Goal: Task Accomplishment & Management: Use online tool/utility

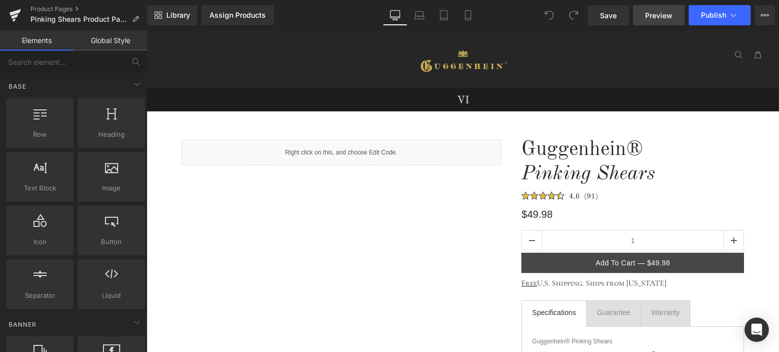
click at [661, 20] on span "Preview" at bounding box center [658, 15] width 27 height 11
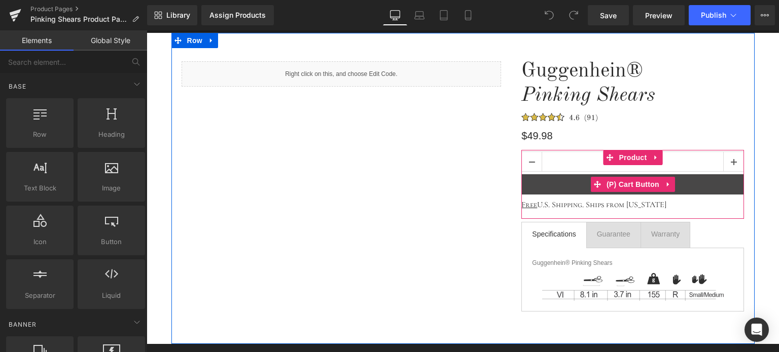
scroll to position [101, 0]
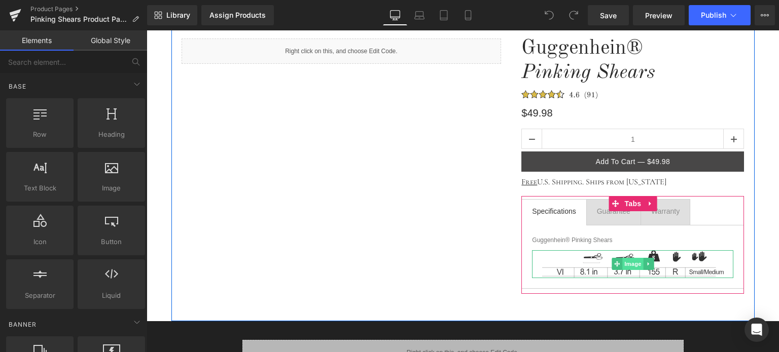
click at [630, 262] on span "Image" at bounding box center [632, 264] width 21 height 12
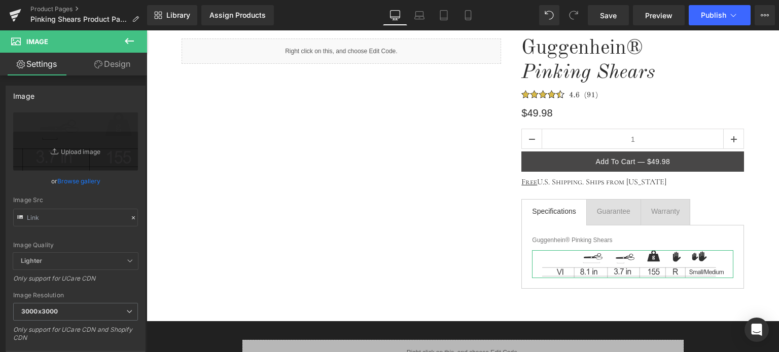
click at [113, 66] on link "Design" at bounding box center [113, 64] width 74 height 23
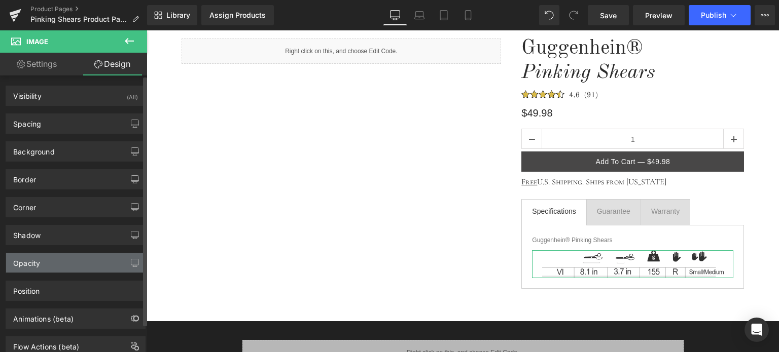
click at [83, 264] on div "Opacity" at bounding box center [75, 262] width 139 height 19
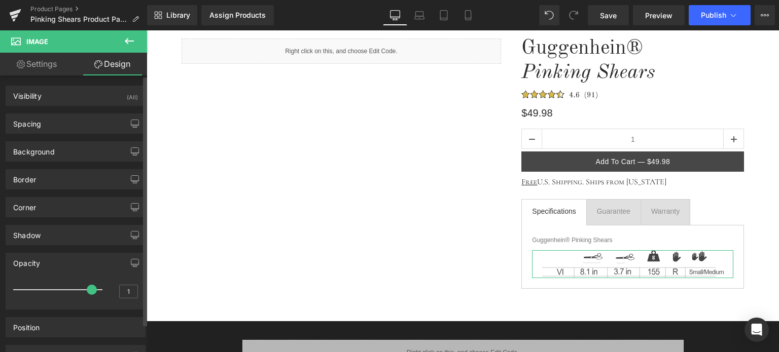
drag, startPoint x: 96, startPoint y: 290, endPoint x: 90, endPoint y: 290, distance: 6.1
click at [90, 290] on span at bounding box center [92, 290] width 10 height 10
click at [610, 13] on span "Save" at bounding box center [608, 15] width 17 height 11
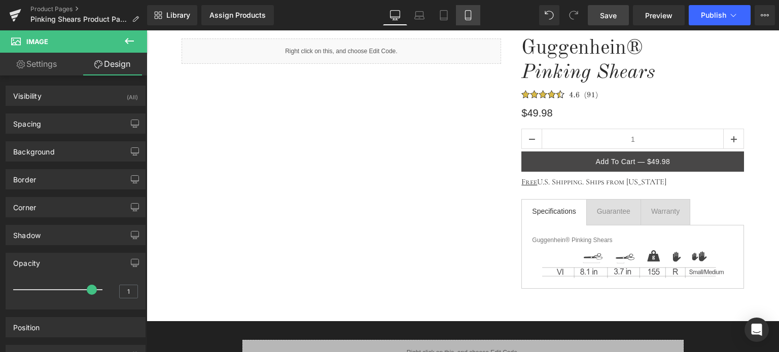
click at [466, 17] on icon at bounding box center [468, 15] width 10 height 10
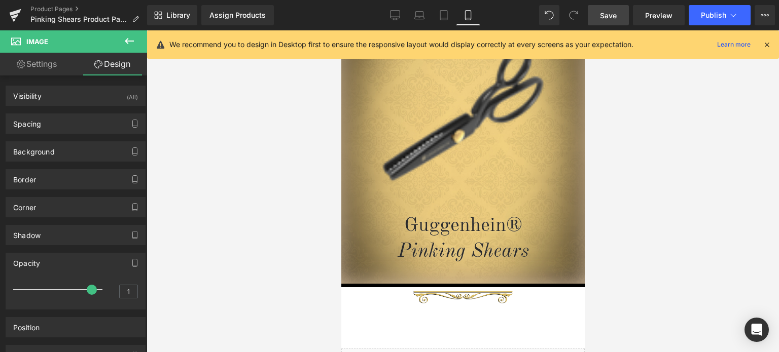
scroll to position [0, 0]
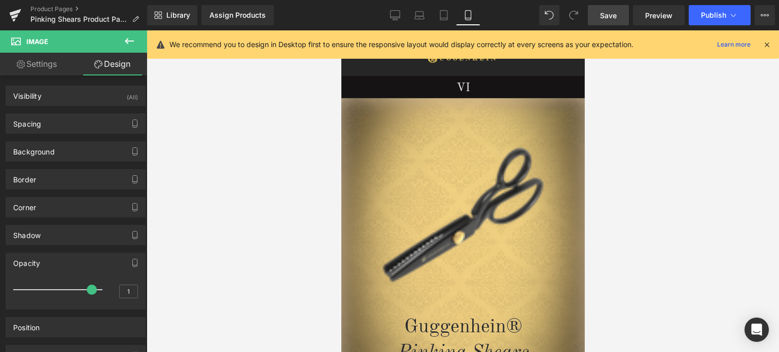
click at [767, 45] on icon at bounding box center [766, 44] width 9 height 9
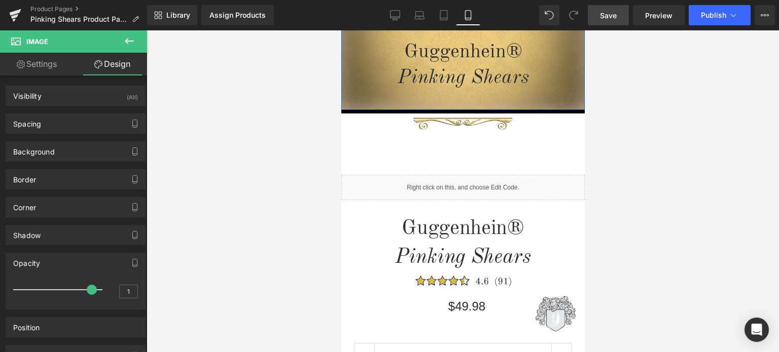
scroll to position [304, 0]
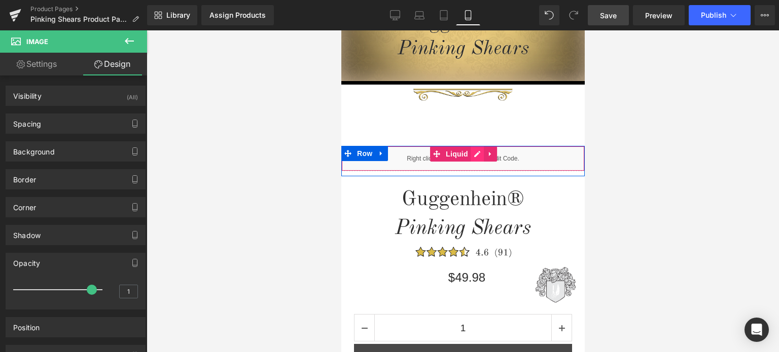
click at [468, 154] on div "Liquid" at bounding box center [462, 158] width 243 height 25
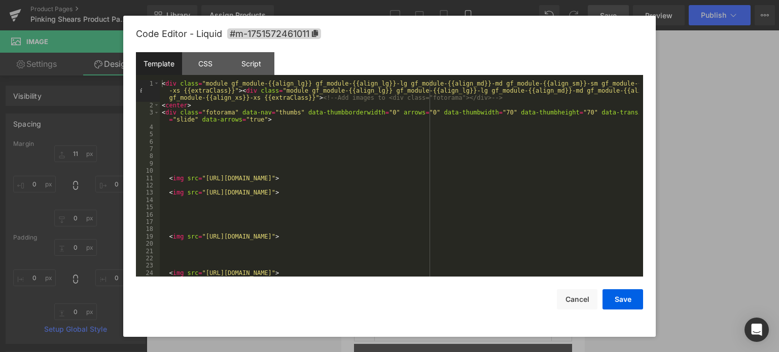
scroll to position [30, 0]
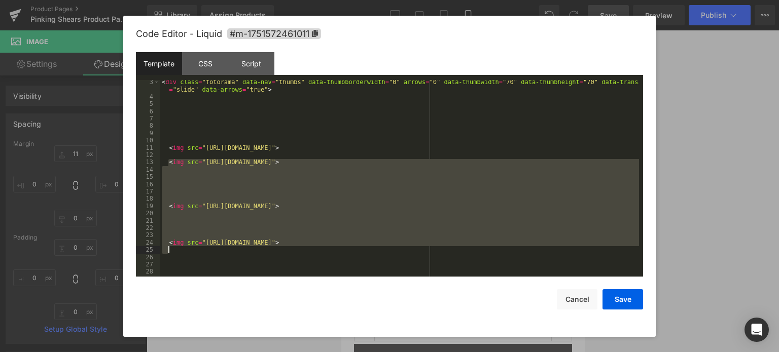
drag, startPoint x: 174, startPoint y: 166, endPoint x: 549, endPoint y: 253, distance: 384.7
click at [549, 253] on div "< div class = "fotorama" data-nav = "thumbs" data-thumbborderwidth = "0" arrows…" at bounding box center [399, 188] width 479 height 219
click at [514, 254] on div "< div class = "fotorama" data-nav = "thumbs" data-thumbborderwidth = "0" arrows…" at bounding box center [399, 188] width 479 height 219
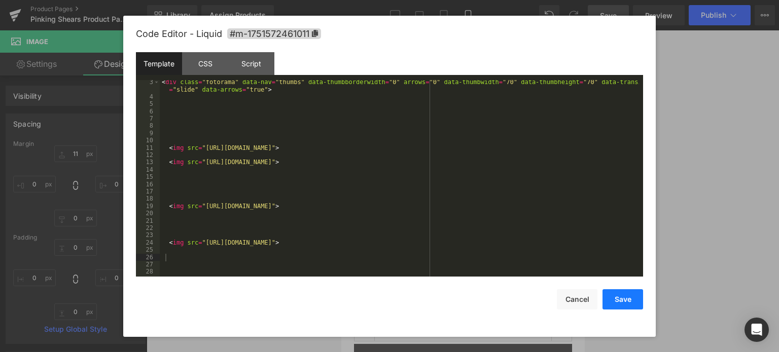
click at [624, 298] on button "Save" at bounding box center [622, 299] width 41 height 20
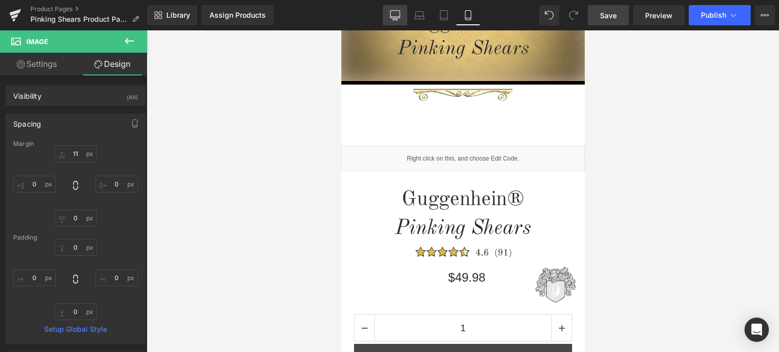
click at [397, 18] on icon at bounding box center [395, 15] width 10 height 8
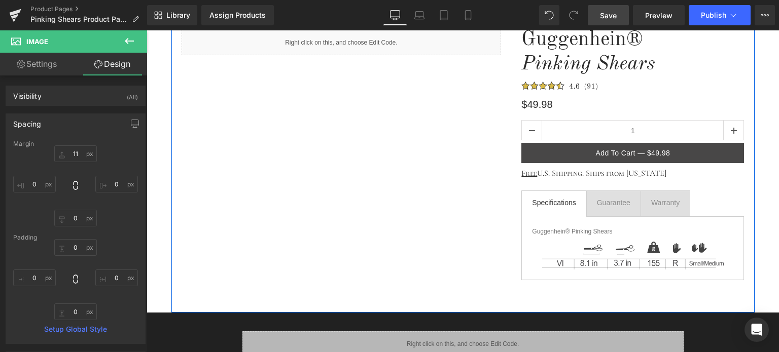
scroll to position [59, 0]
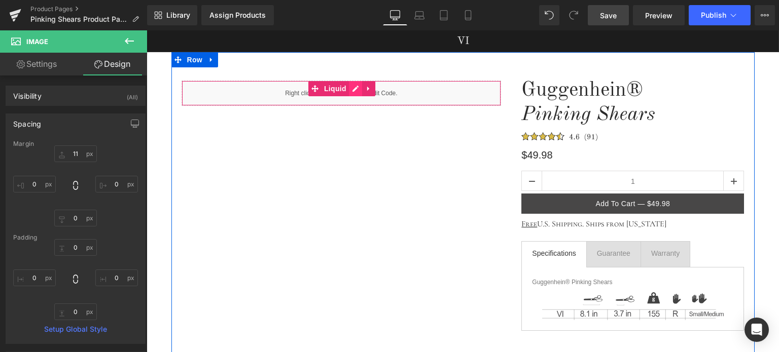
click at [352, 91] on div "Liquid" at bounding box center [341, 93] width 320 height 25
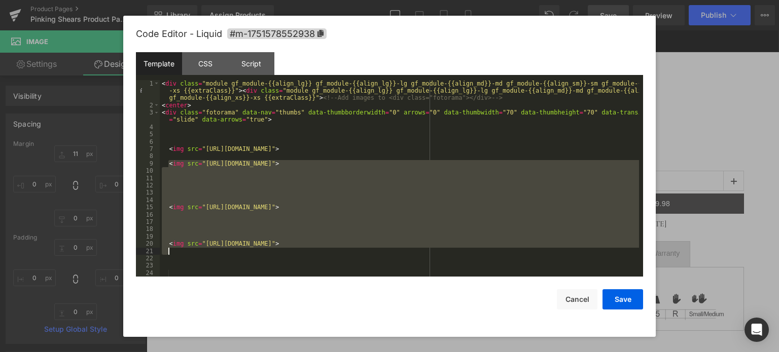
drag, startPoint x: 167, startPoint y: 166, endPoint x: 566, endPoint y: 260, distance: 410.5
click at [566, 260] on div "< div class = "module gf_module-{{align_lg}} gf_module-{{align_lg}}-lg gf_modul…" at bounding box center [399, 193] width 479 height 226
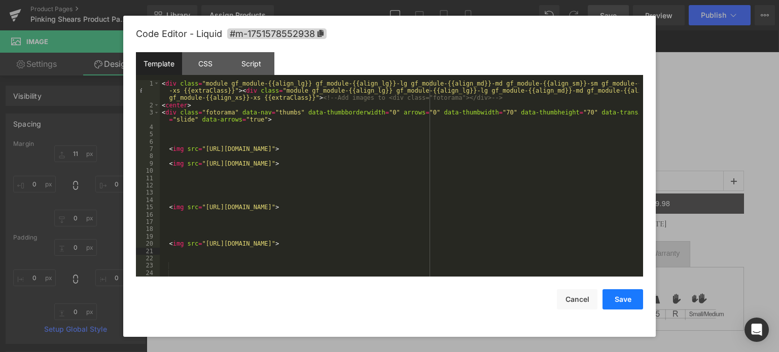
click at [630, 300] on button "Save" at bounding box center [622, 299] width 41 height 20
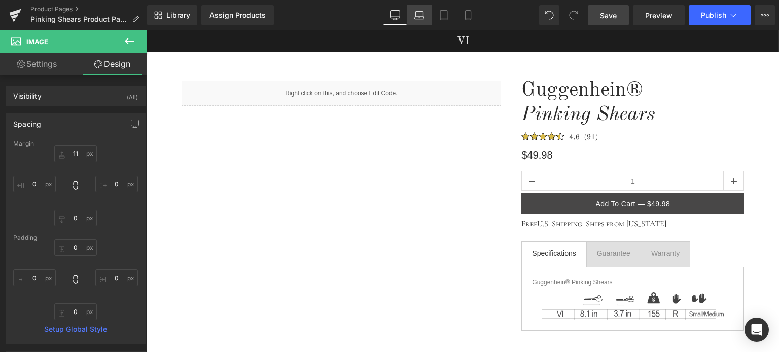
click at [417, 14] on icon at bounding box center [419, 15] width 10 height 10
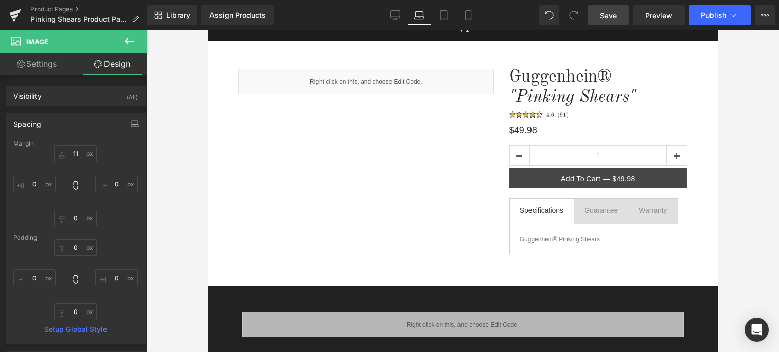
scroll to position [0, 0]
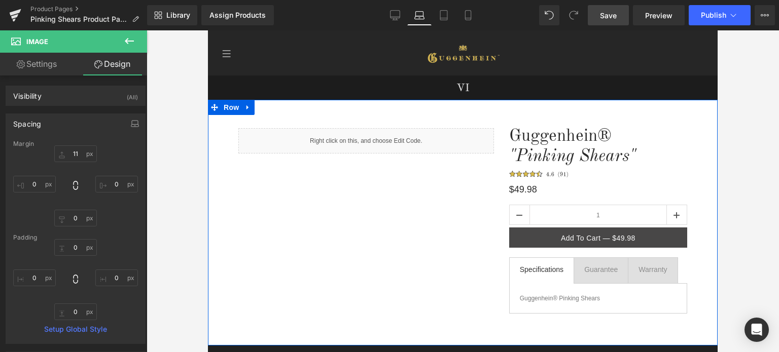
click at [376, 140] on div "Liquid" at bounding box center [366, 140] width 256 height 25
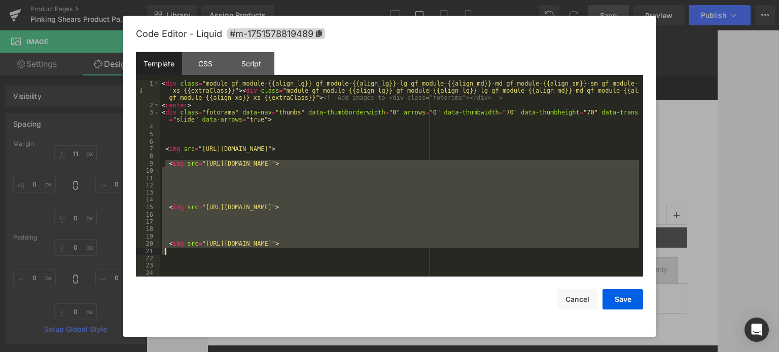
drag, startPoint x: 166, startPoint y: 165, endPoint x: 561, endPoint y: 254, distance: 405.4
click at [0, 0] on div "< div class = "module gf_module-{{align_lg}} gf_module-{{align_lg}}-lg gf_modul…" at bounding box center [0, 0] width 0 height 0
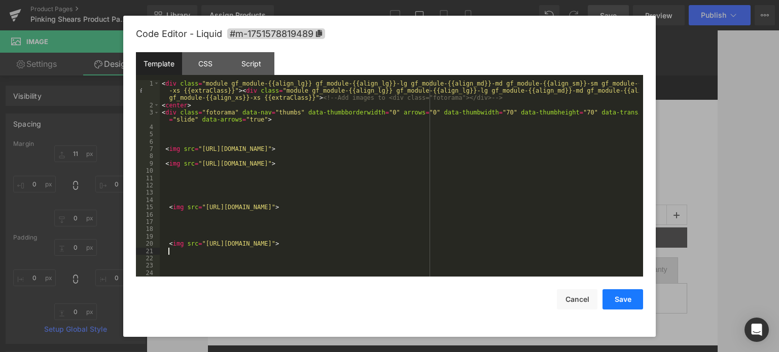
click at [624, 302] on button "Save" at bounding box center [622, 299] width 41 height 20
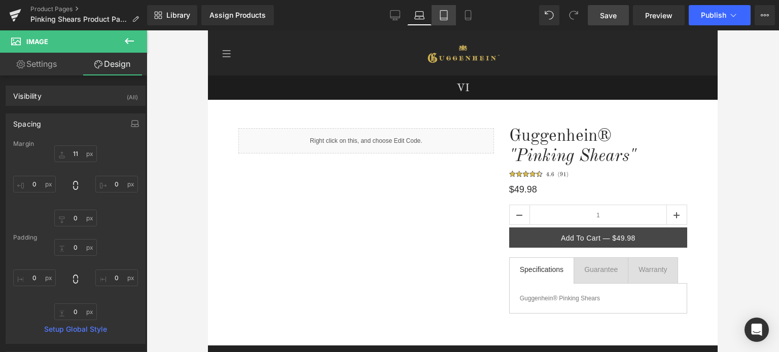
click at [447, 17] on icon at bounding box center [443, 16] width 7 height 10
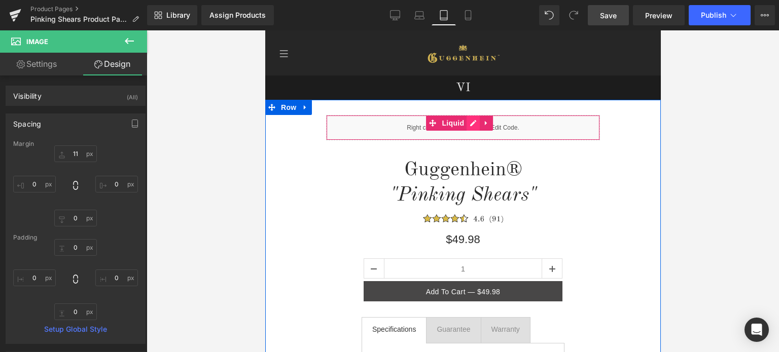
click at [469, 123] on div "Liquid" at bounding box center [462, 127] width 274 height 25
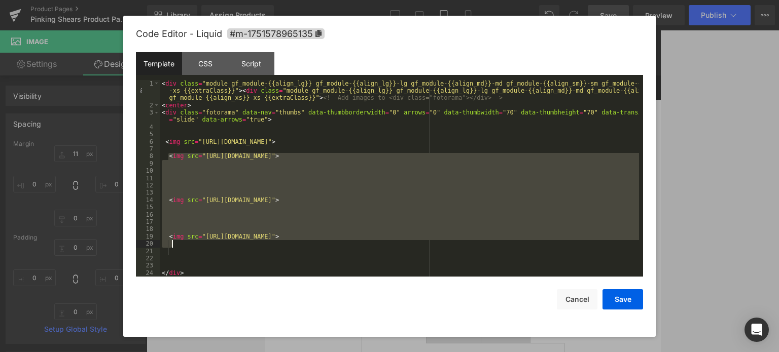
drag, startPoint x: 168, startPoint y: 157, endPoint x: 515, endPoint y: 247, distance: 358.2
click at [0, 0] on div "< div class = "module gf_module-{{align_lg}} gf_module-{{align_lg}}-lg gf_modul…" at bounding box center [0, 0] width 0 height 0
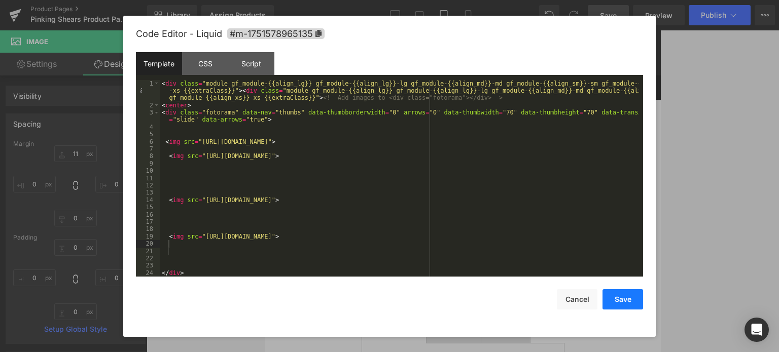
click at [42, 59] on button "Save" at bounding box center [36, 53] width 11 height 12
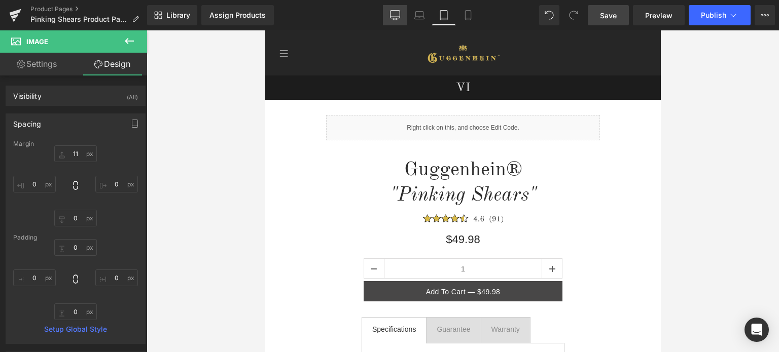
click at [388, 18] on link "Desktop" at bounding box center [395, 15] width 24 height 20
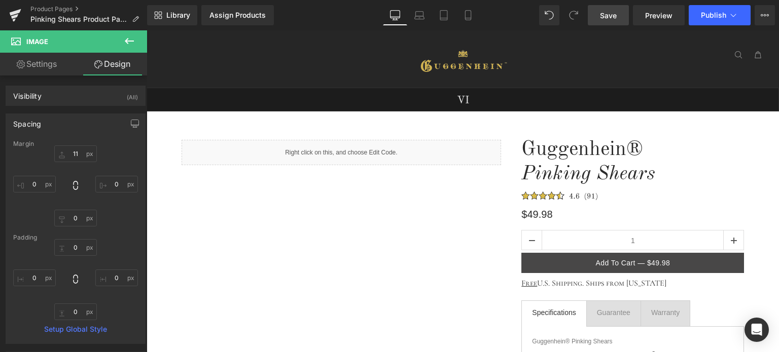
scroll to position [211, 0]
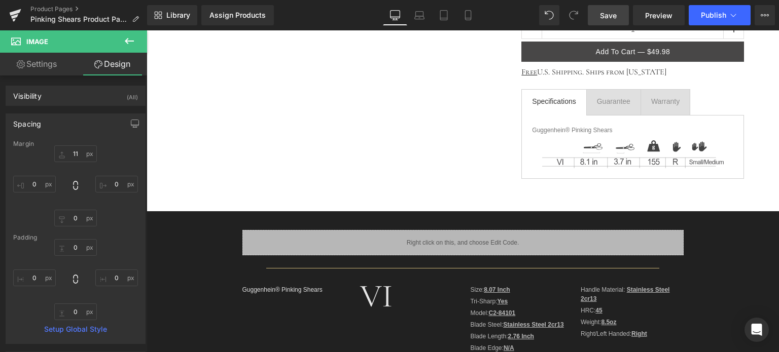
click at [614, 15] on span "Save" at bounding box center [608, 15] width 17 height 11
